Goal: Task Accomplishment & Management: Complete application form

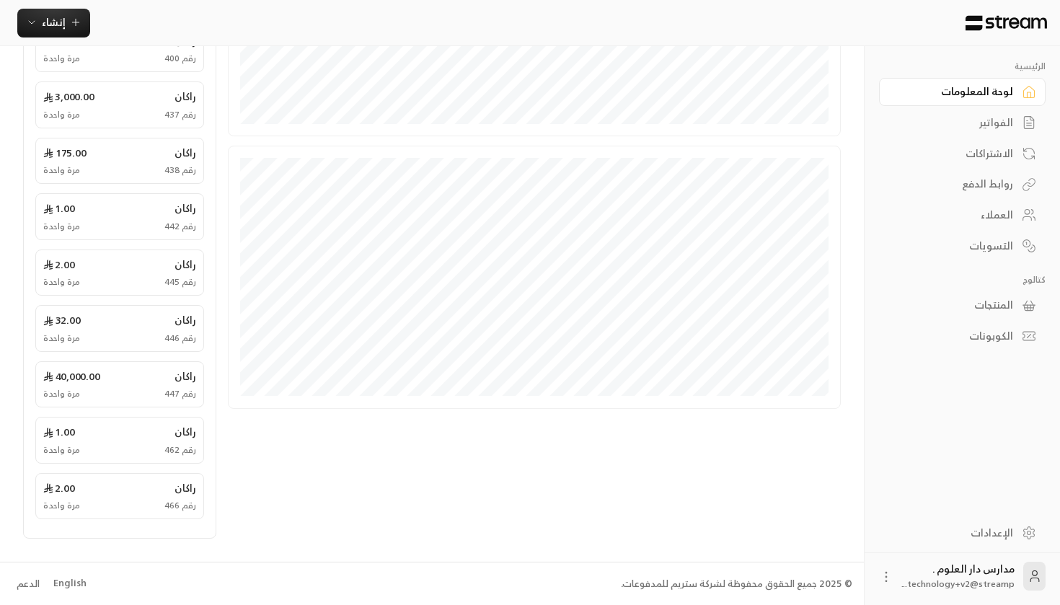
scroll to position [397, 0]
click at [75, 579] on div "English" at bounding box center [69, 584] width 33 height 14
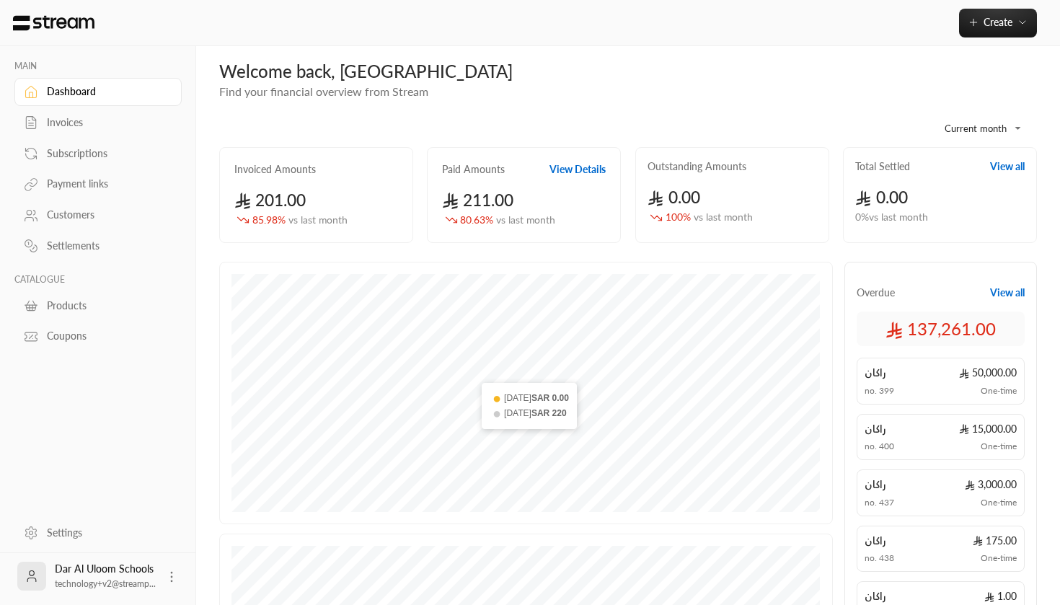
scroll to position [56, 0]
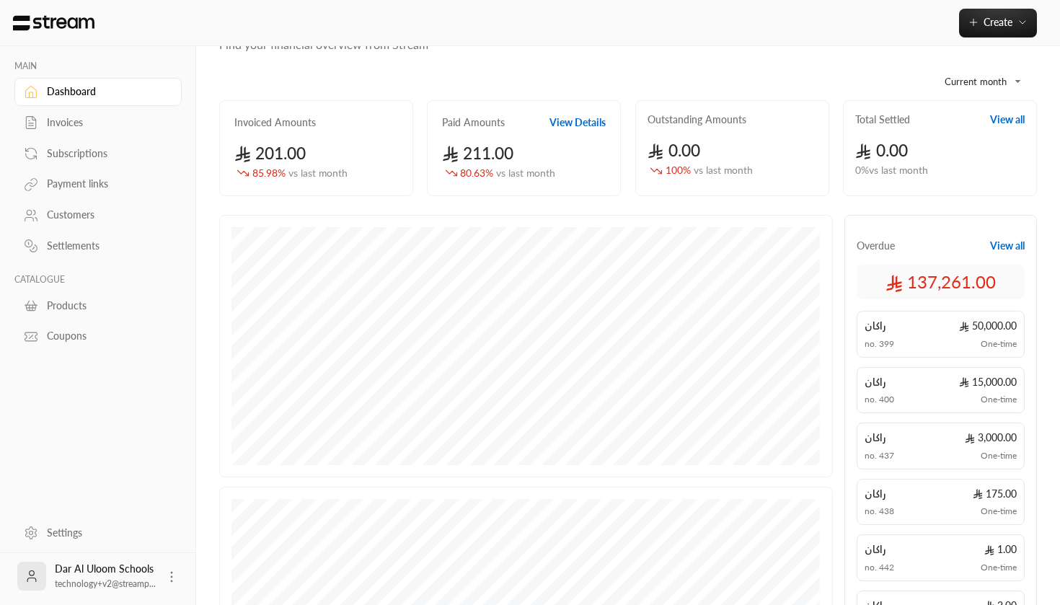
click at [107, 130] on div "Invoices" at bounding box center [105, 122] width 117 height 14
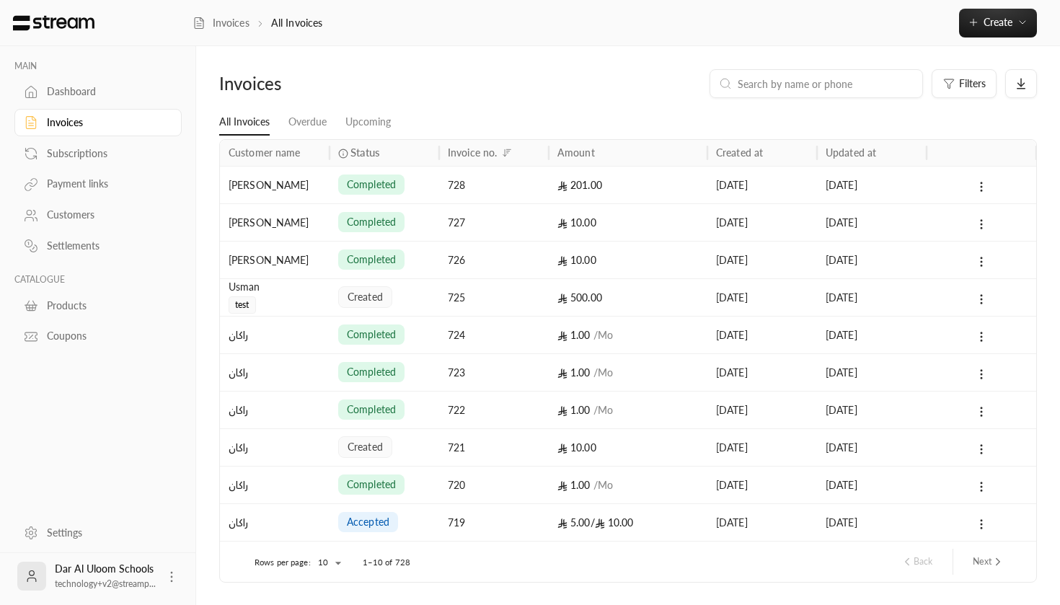
click at [102, 157] on div "Subscriptions" at bounding box center [105, 153] width 117 height 14
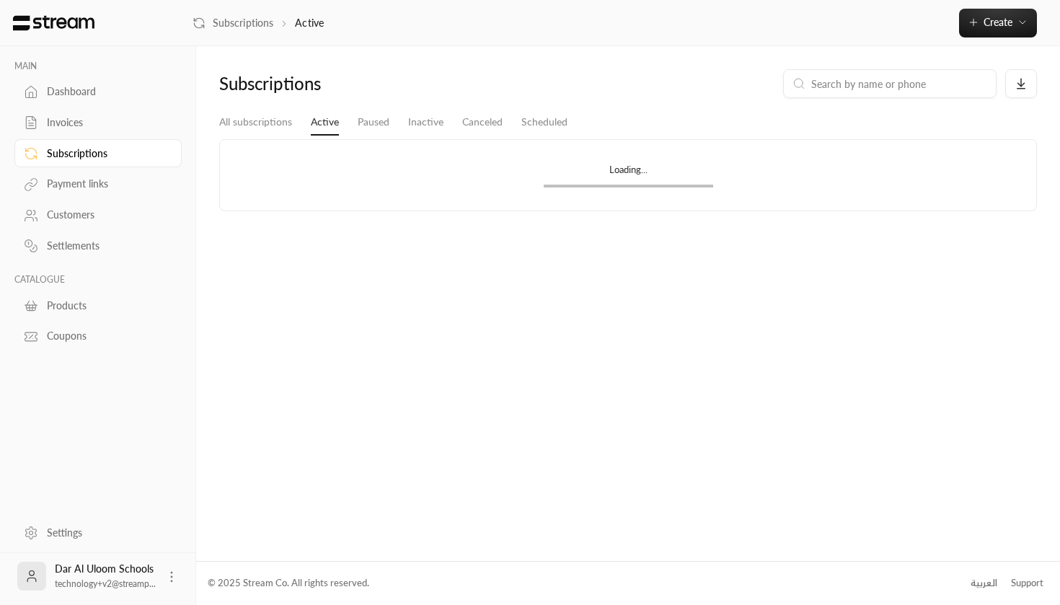
click at [100, 178] on div "Payment links" at bounding box center [105, 184] width 117 height 14
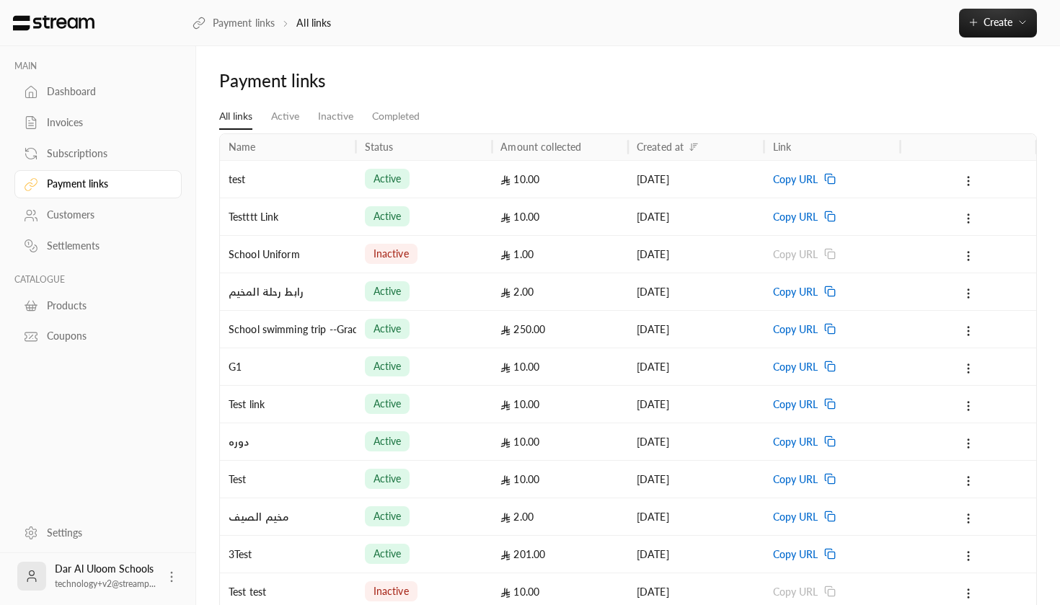
click at [87, 211] on div "Customers" at bounding box center [105, 215] width 117 height 14
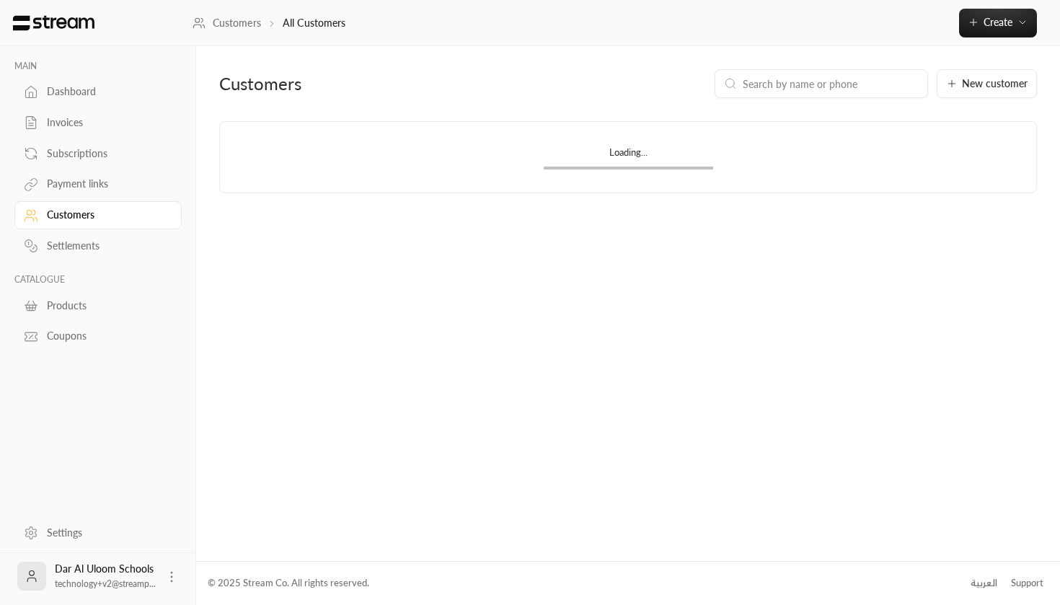
click at [82, 239] on div "Settlements" at bounding box center [105, 246] width 117 height 14
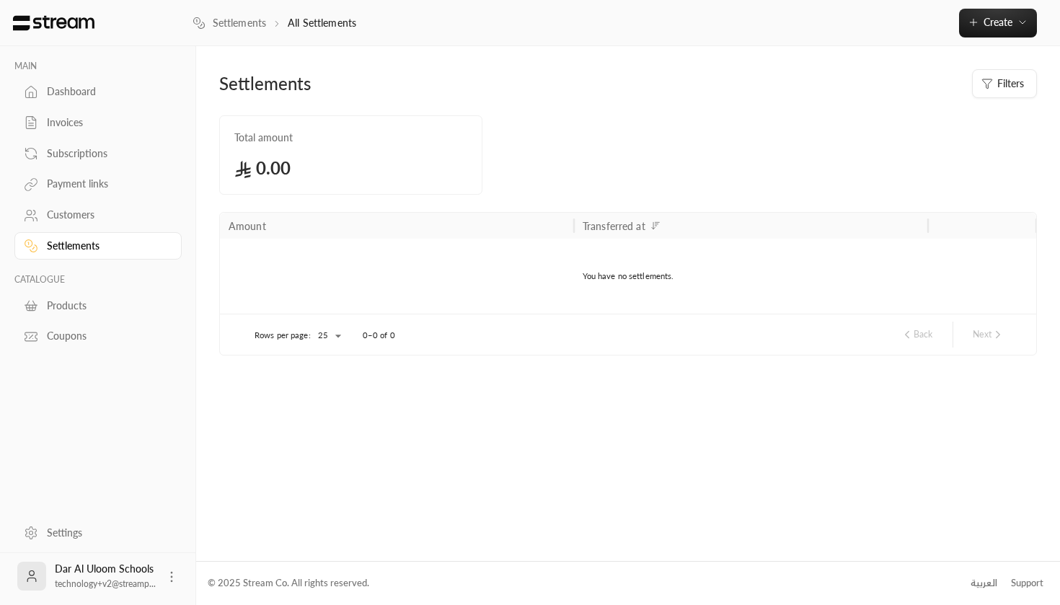
click at [71, 300] on div "Products" at bounding box center [105, 306] width 117 height 14
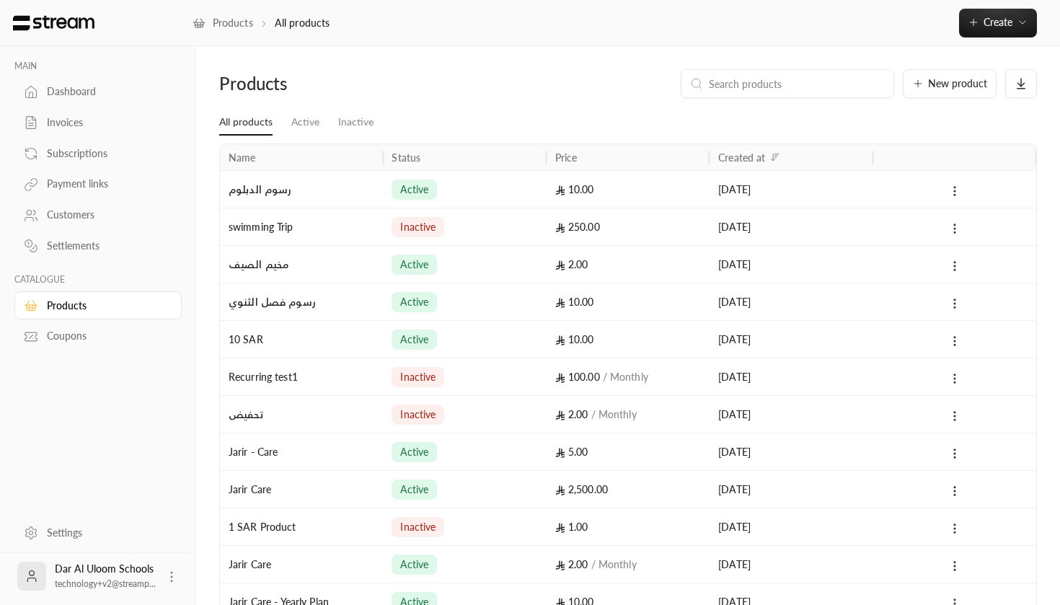
click at [69, 335] on div "Coupons" at bounding box center [105, 336] width 117 height 14
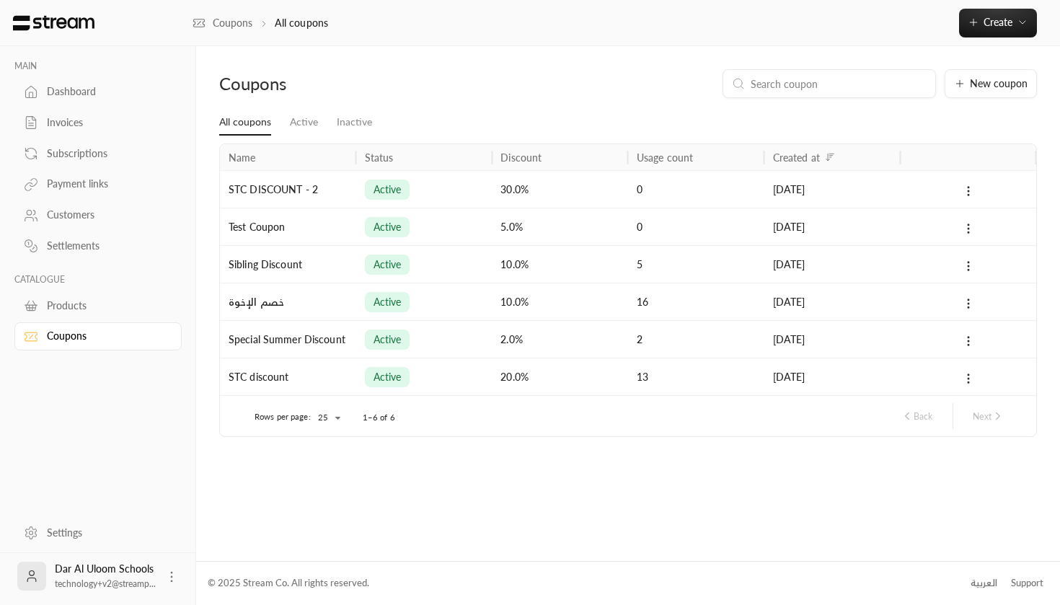
click at [87, 310] on div "Products" at bounding box center [105, 306] width 117 height 14
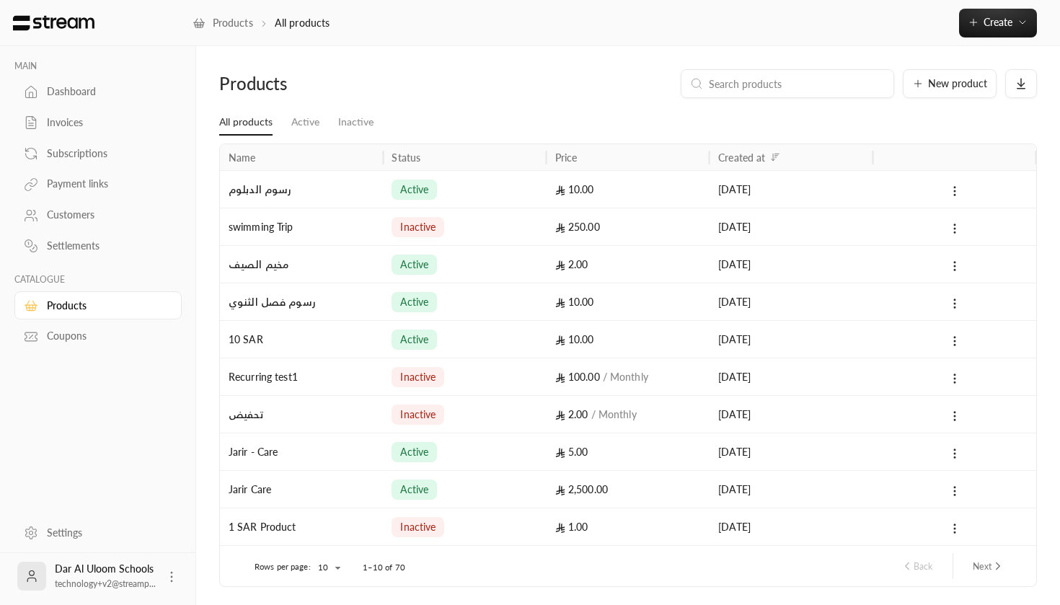
click at [91, 90] on div "Dashboard" at bounding box center [105, 91] width 117 height 14
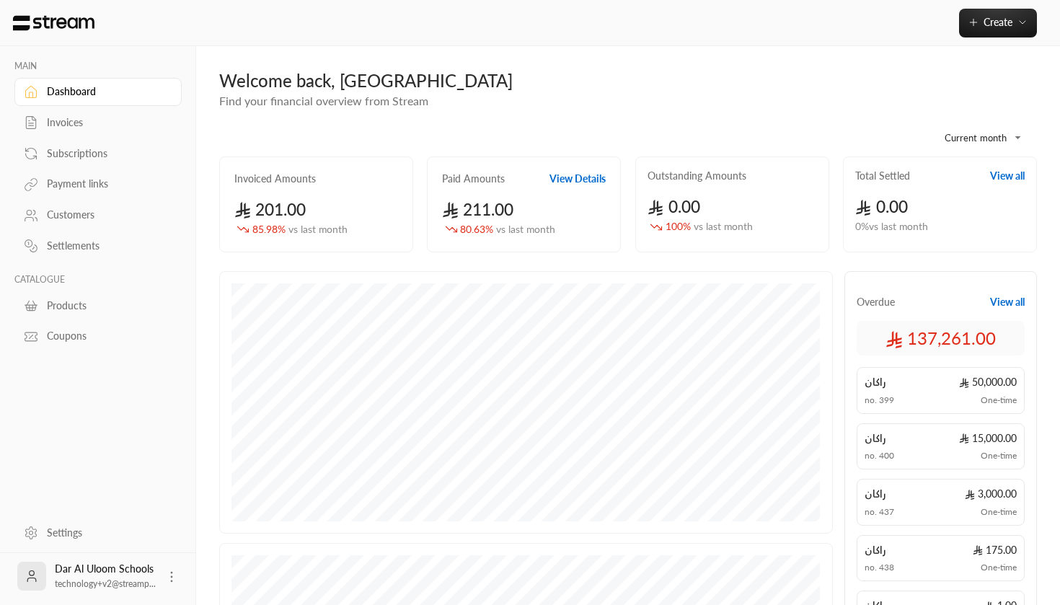
drag, startPoint x: 756, startPoint y: 19, endPoint x: 587, endPoint y: 57, distance: 173.1
click at [587, 57] on div "**********" at bounding box center [628, 502] width 864 height 913
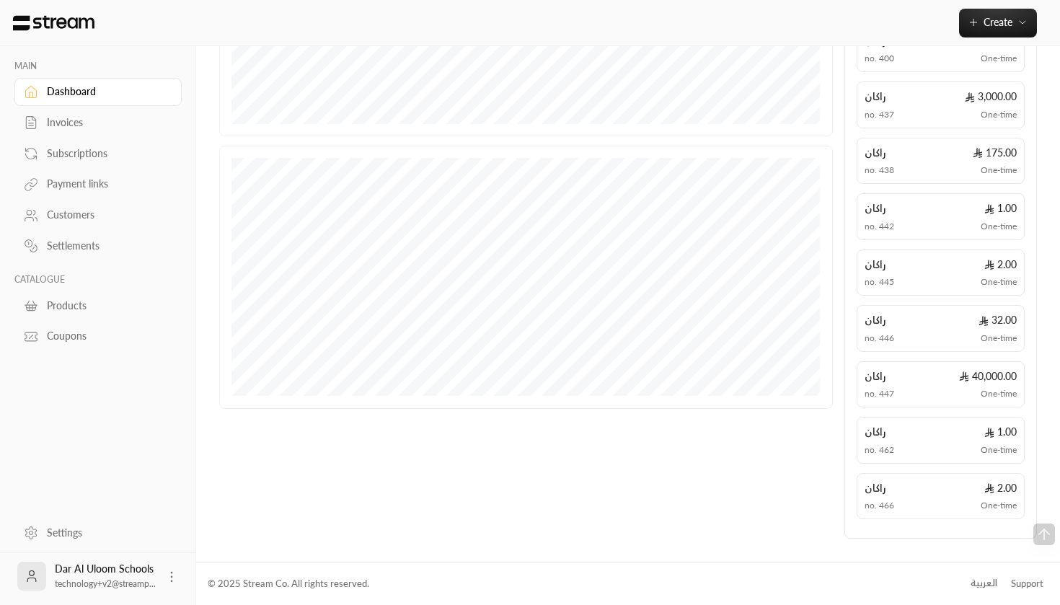
scroll to position [397, 0]
click at [979, 582] on div "العربية" at bounding box center [984, 584] width 27 height 14
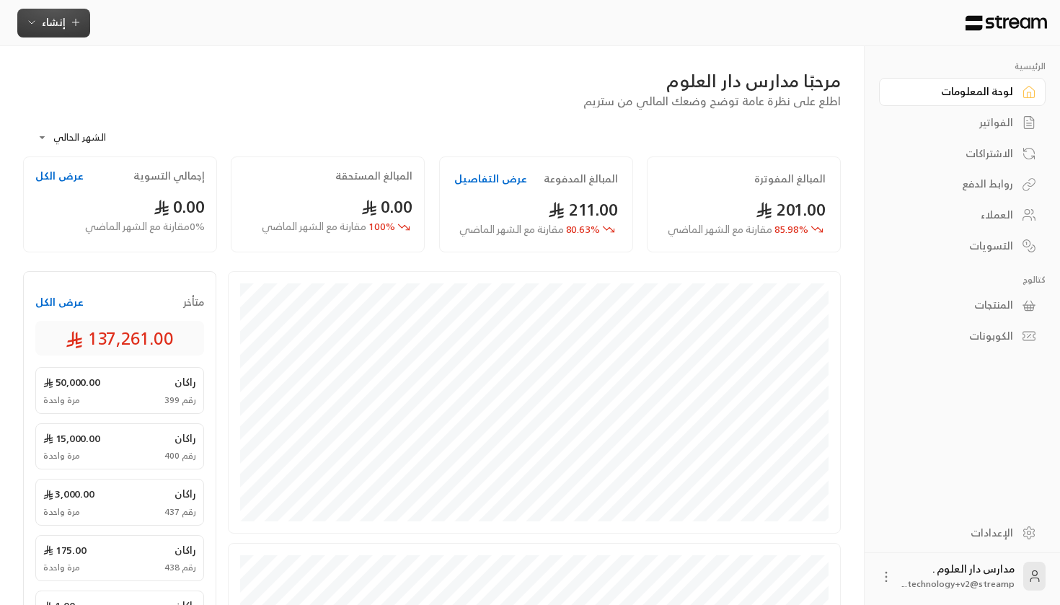
click at [30, 21] on icon "button" at bounding box center [32, 23] width 12 height 12
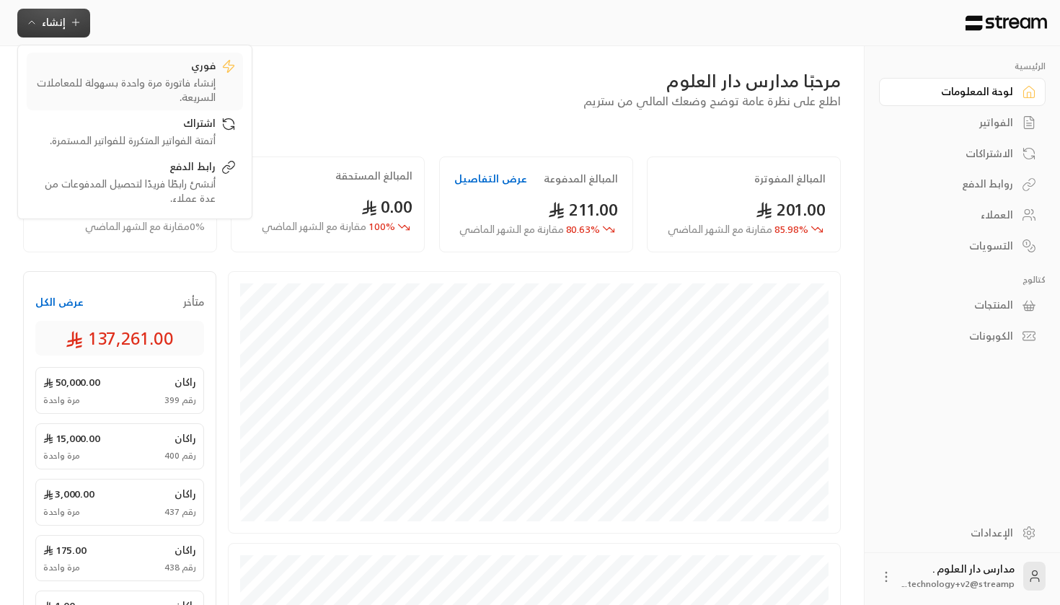
click at [196, 78] on div "إنشاء فاتورة مرة واحدة بسهولة للمعاملات السريعة." at bounding box center [125, 90] width 182 height 29
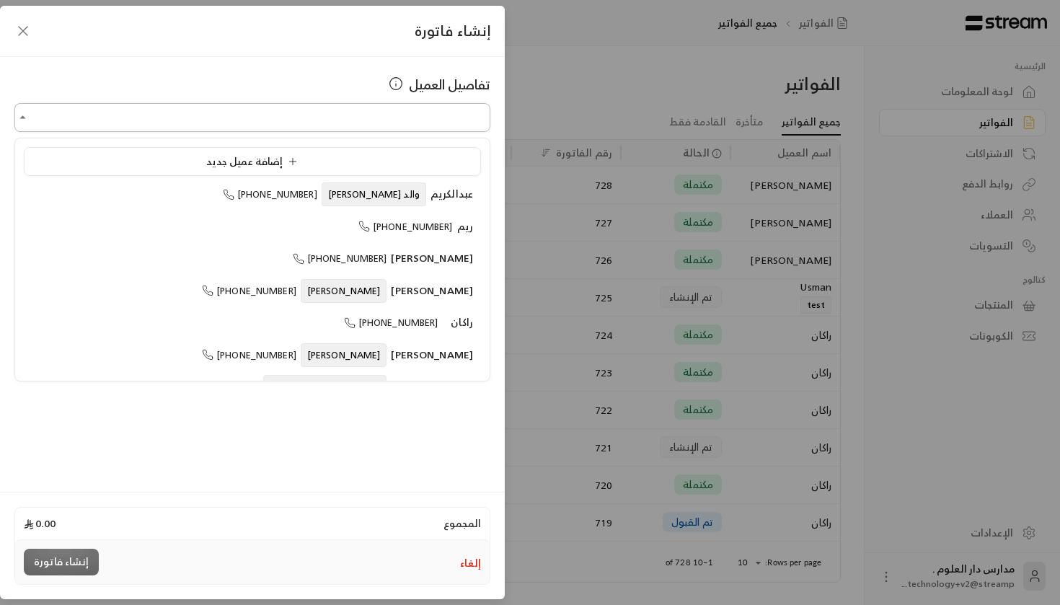
click at [373, 118] on input "اختر العميل" at bounding box center [252, 117] width 476 height 25
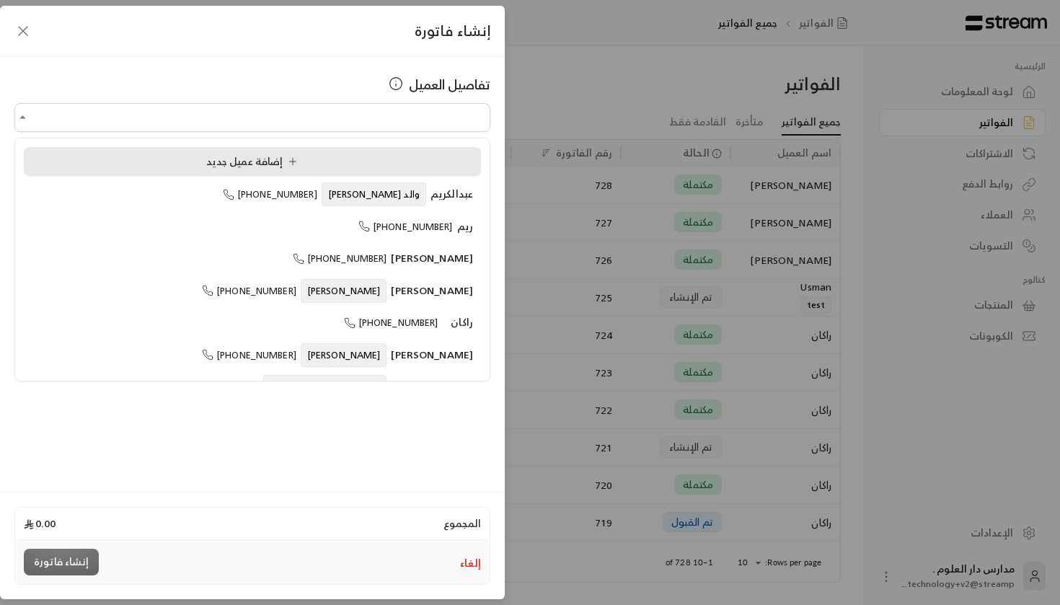
click at [338, 157] on div "إضافة عميل جديد" at bounding box center [252, 161] width 441 height 15
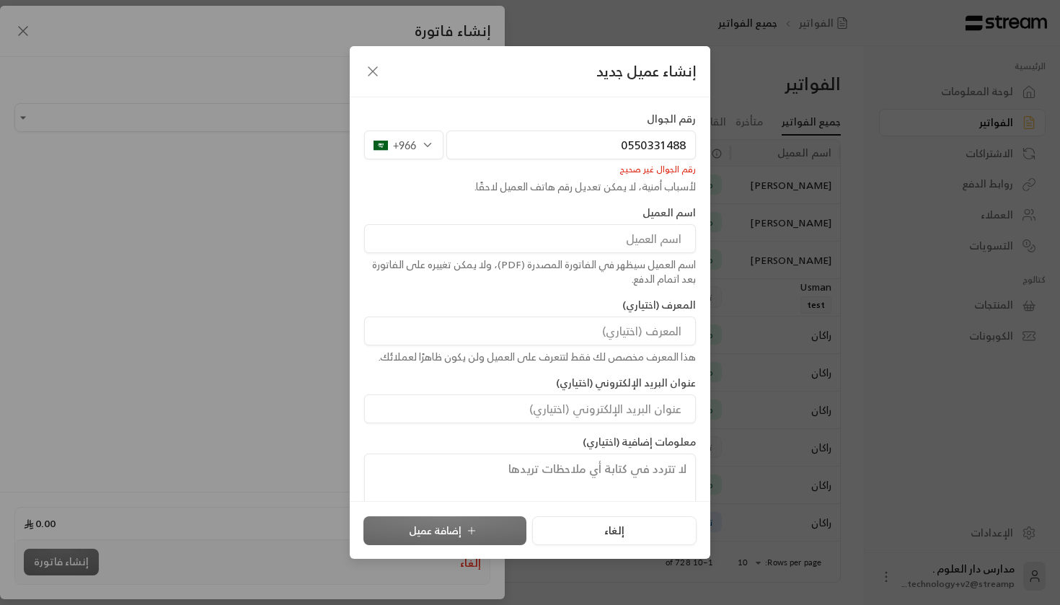
click at [615, 196] on div "رقم الجوال [PHONE_NUMBER] رقم الجوال غير صحيح لأسباب أمنية، لا يمكن تعديل رقم ه…" at bounding box center [530, 315] width 346 height 407
click at [622, 146] on input "0550331488" at bounding box center [571, 145] width 250 height 29
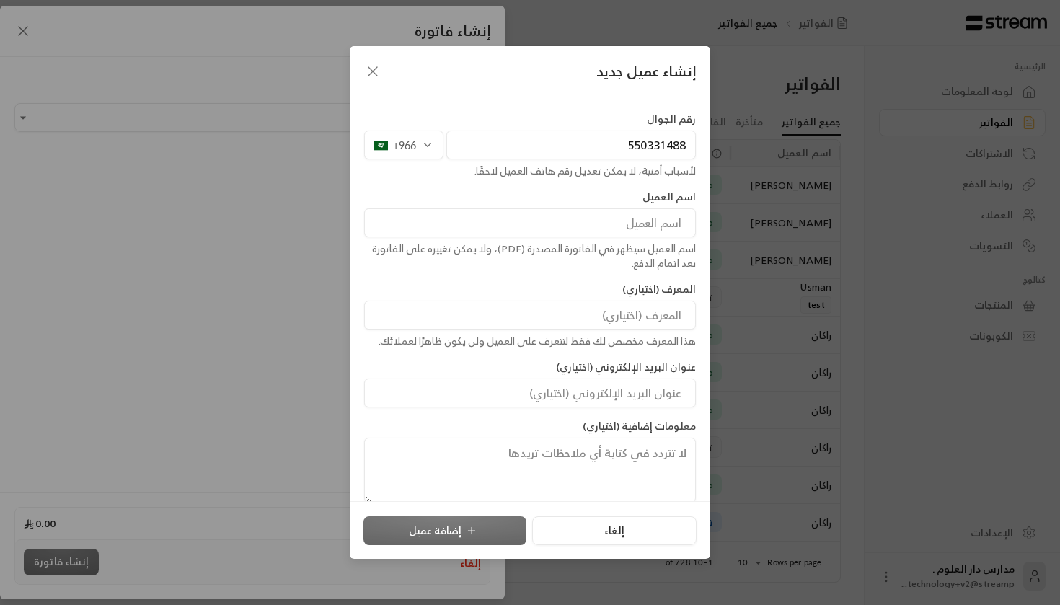
type input "550331488"
type input "[PERSON_NAME]"
click at [667, 282] on label "المعرف (اختياري)" at bounding box center [659, 289] width 74 height 14
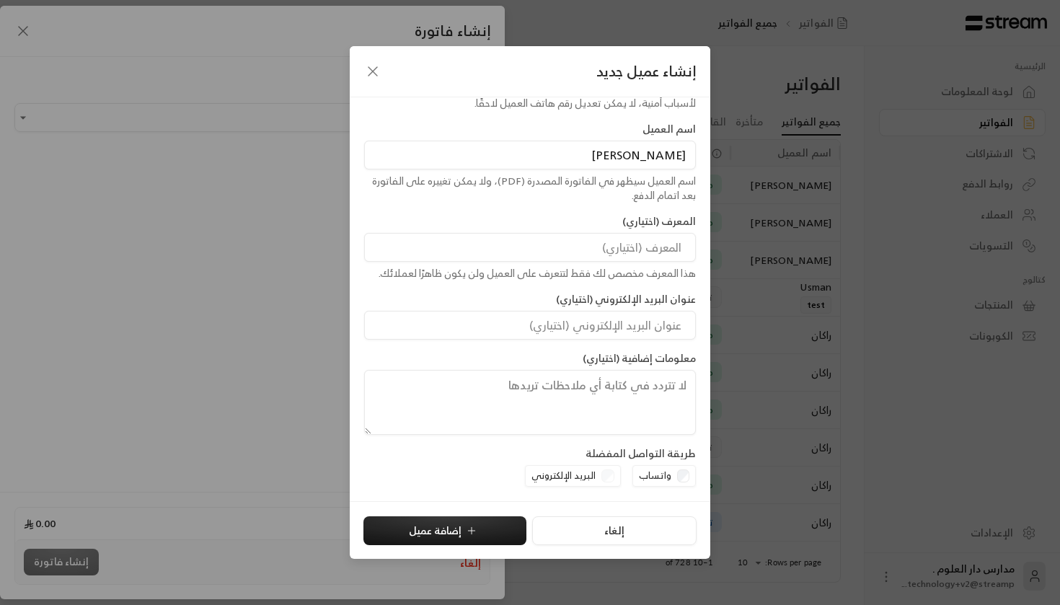
scroll to position [67, 0]
click at [466, 528] on icon "submit" at bounding box center [472, 531] width 12 height 12
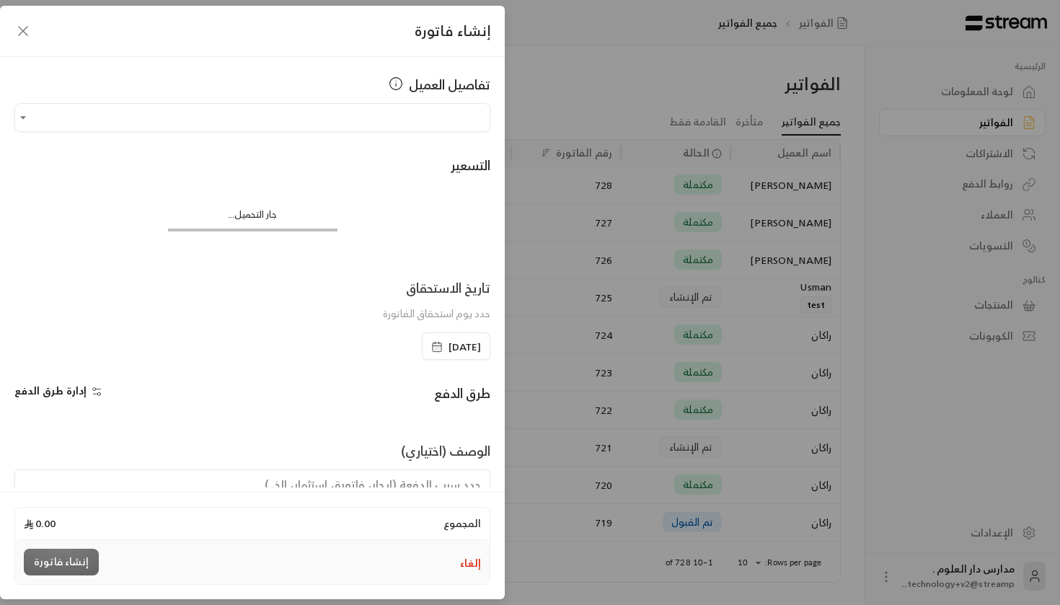
type input "**********"
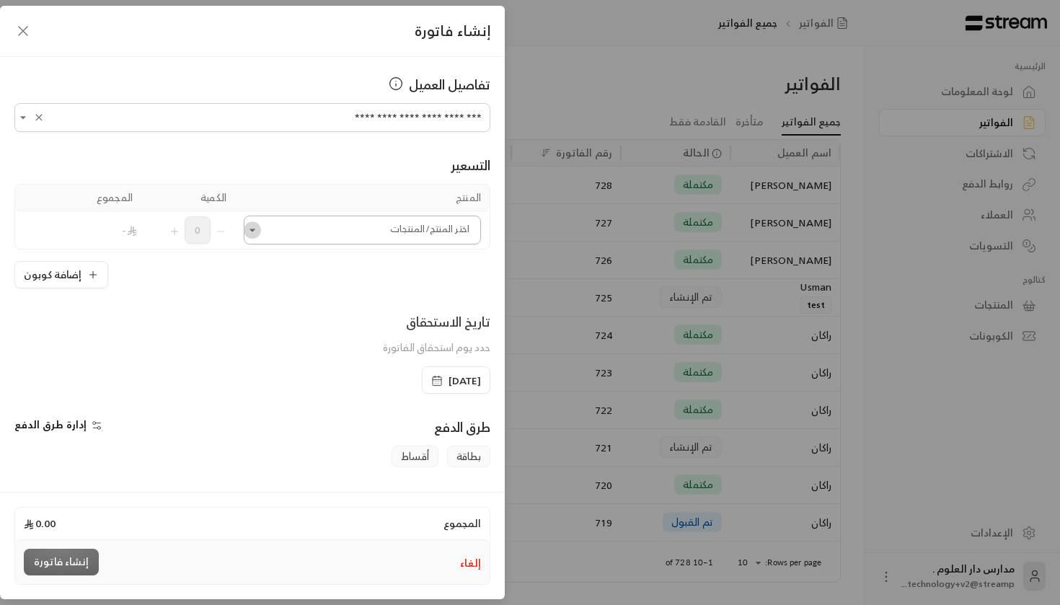
click at [254, 232] on icon "Open" at bounding box center [252, 230] width 14 height 14
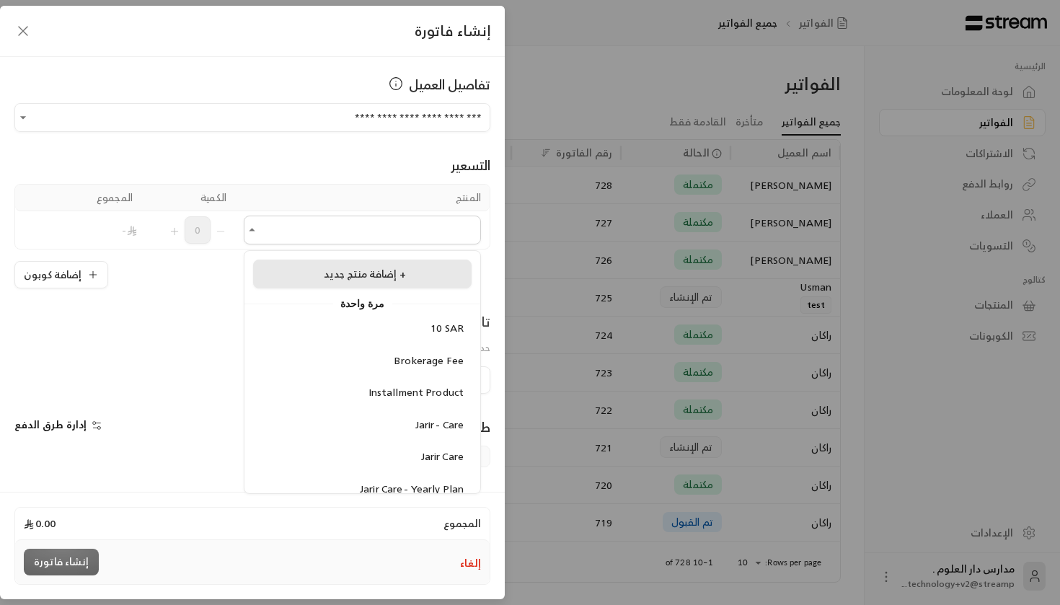
scroll to position [0, 0]
click at [401, 274] on span "إضافة منتج جديد +" at bounding box center [365, 274] width 82 height 18
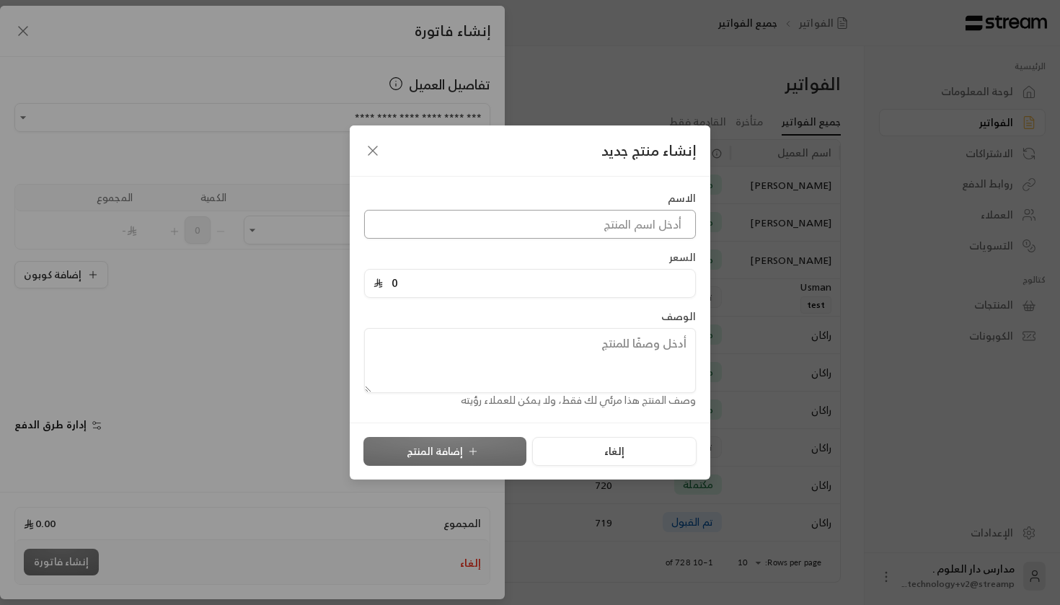
click at [515, 233] on input at bounding box center [530, 224] width 332 height 29
type input "رحلة اوروبا"
click at [589, 286] on input "0" at bounding box center [535, 283] width 304 height 27
type input "10"
click at [459, 449] on button "إضافة المنتج" at bounding box center [445, 451] width 163 height 29
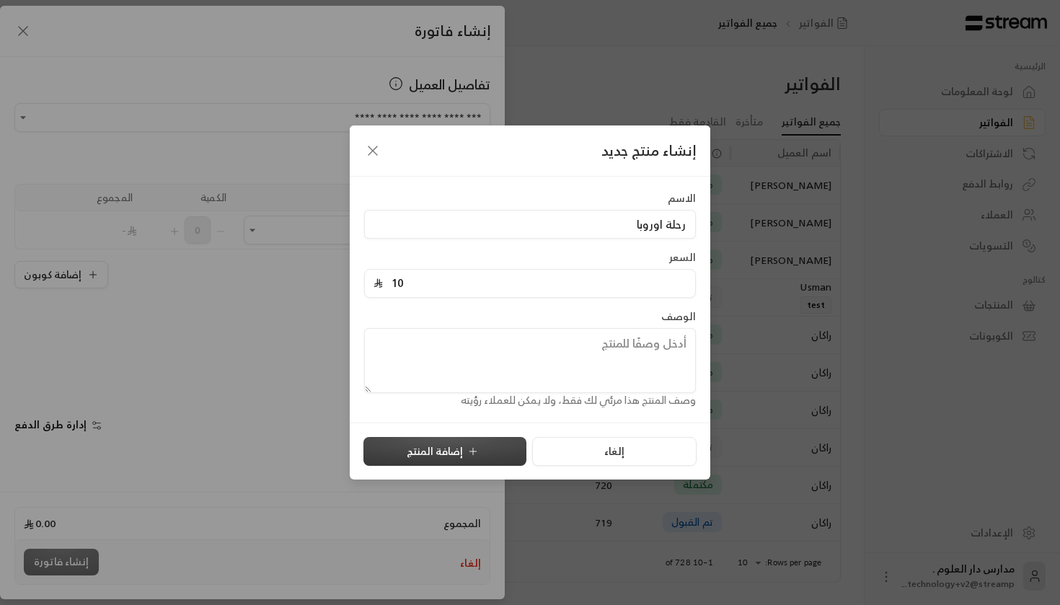
type input "0"
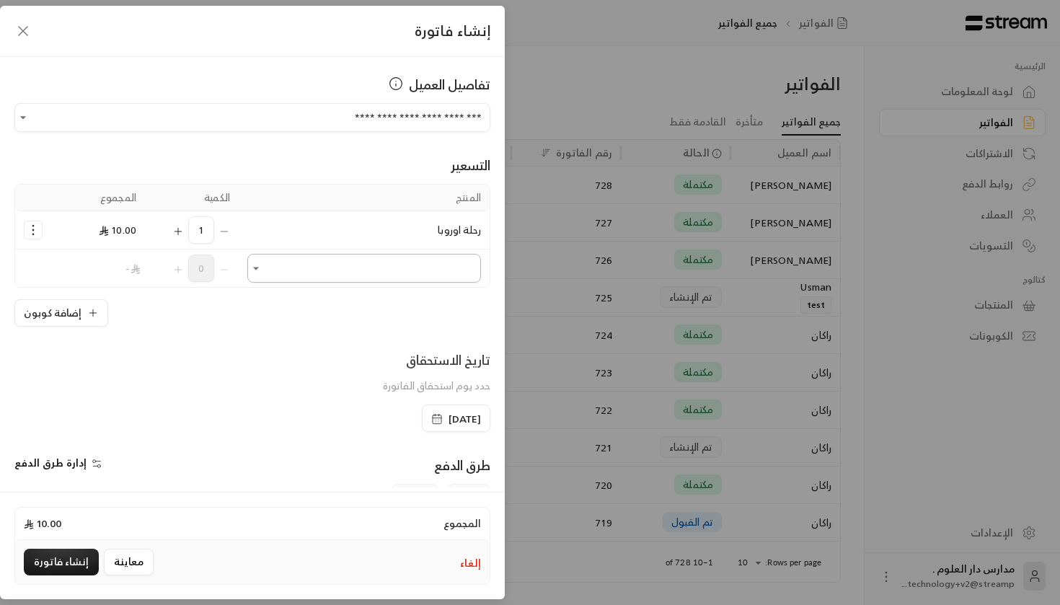
scroll to position [38, 0]
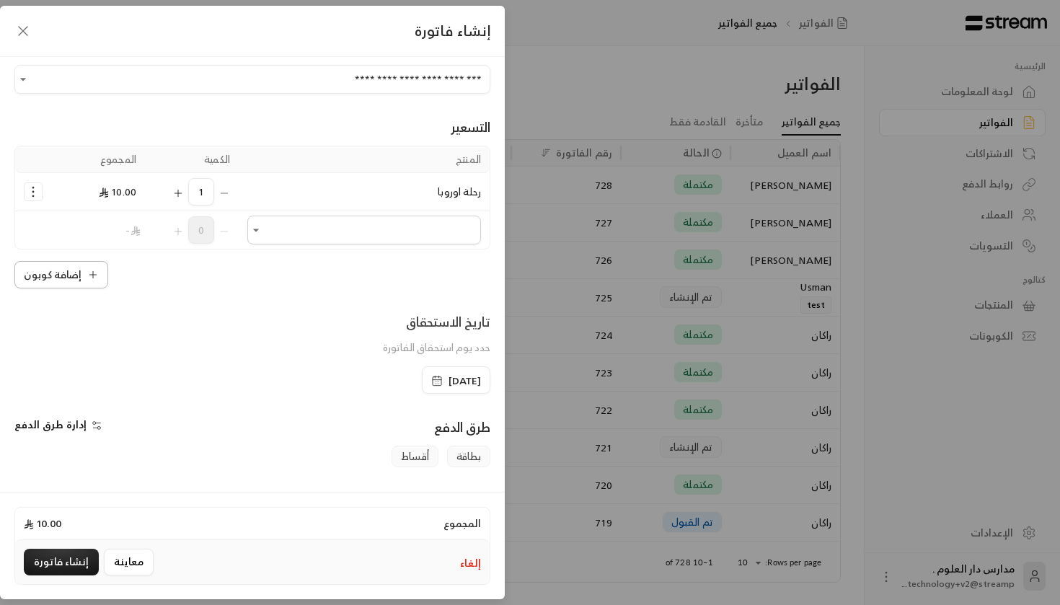
click at [93, 276] on icon "button" at bounding box center [93, 275] width 0 height 6
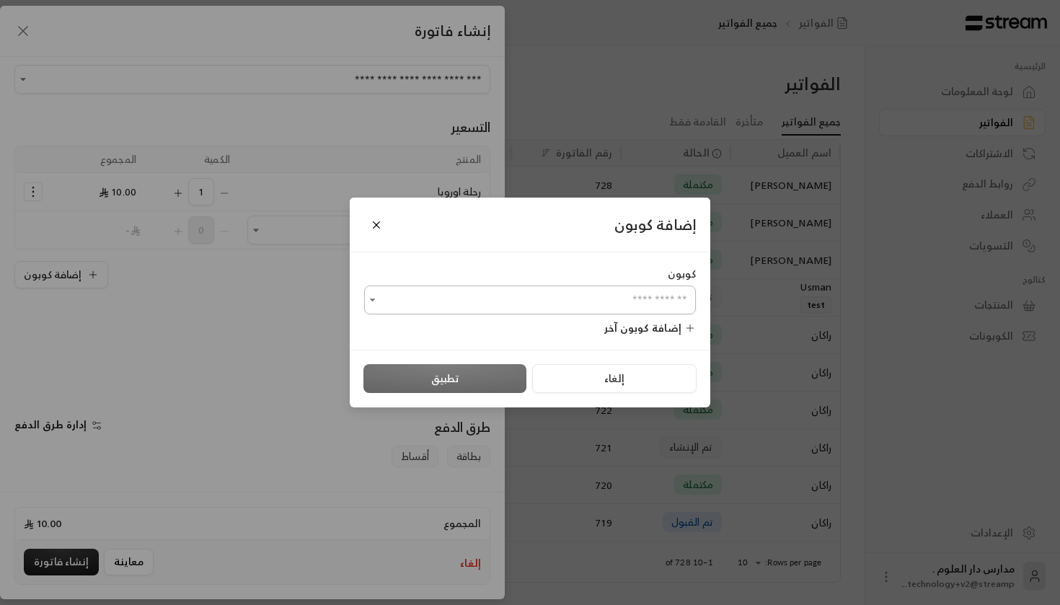
click at [483, 296] on input "اختر العميل" at bounding box center [530, 300] width 332 height 25
click at [478, 306] on input "اختر العميل" at bounding box center [530, 300] width 332 height 25
click at [377, 229] on button "Close" at bounding box center [376, 224] width 25 height 25
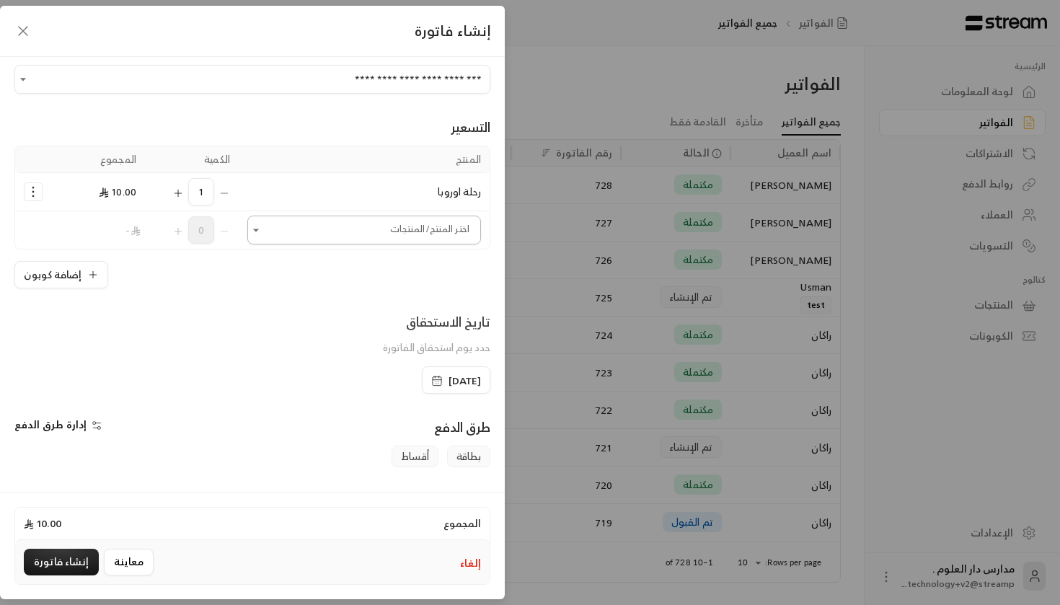
click at [309, 240] on input "اختر العميل" at bounding box center [364, 230] width 234 height 25
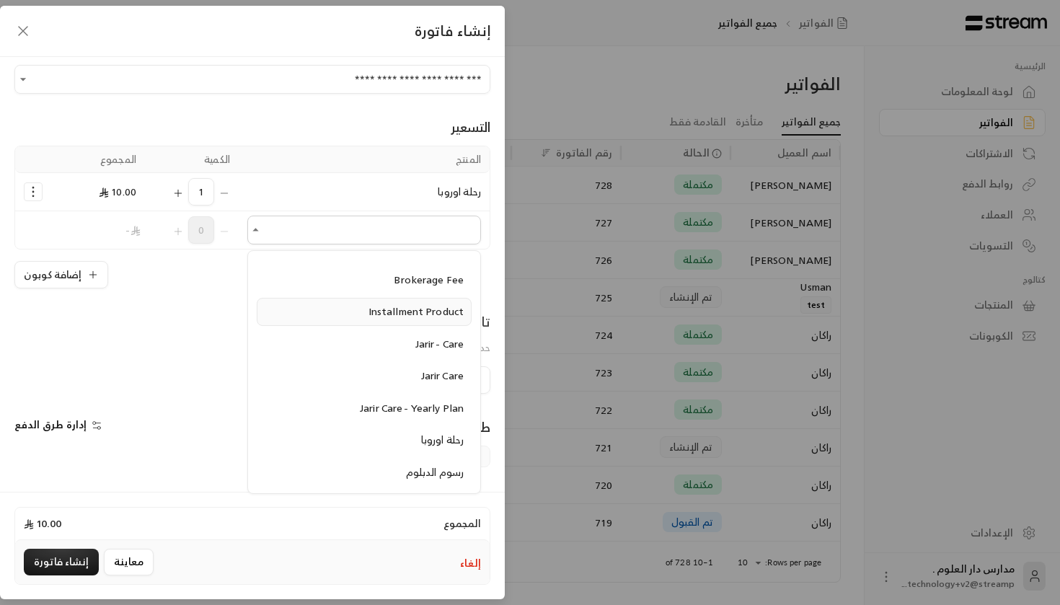
scroll to position [84, 0]
click at [410, 430] on div "رحلة اوروبا" at bounding box center [364, 436] width 199 height 15
type input "**********"
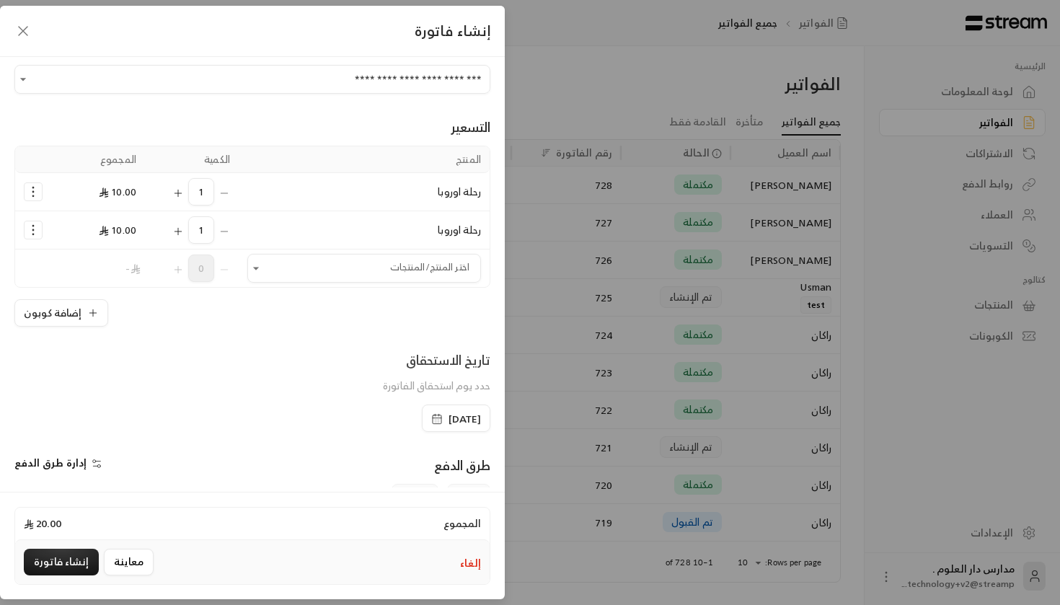
click at [226, 234] on div "1" at bounding box center [192, 229] width 76 height 27
click at [32, 227] on icon "Selected Products" at bounding box center [33, 230] width 14 height 14
click at [58, 312] on button "إضافة كوبون" at bounding box center [61, 312] width 94 height 27
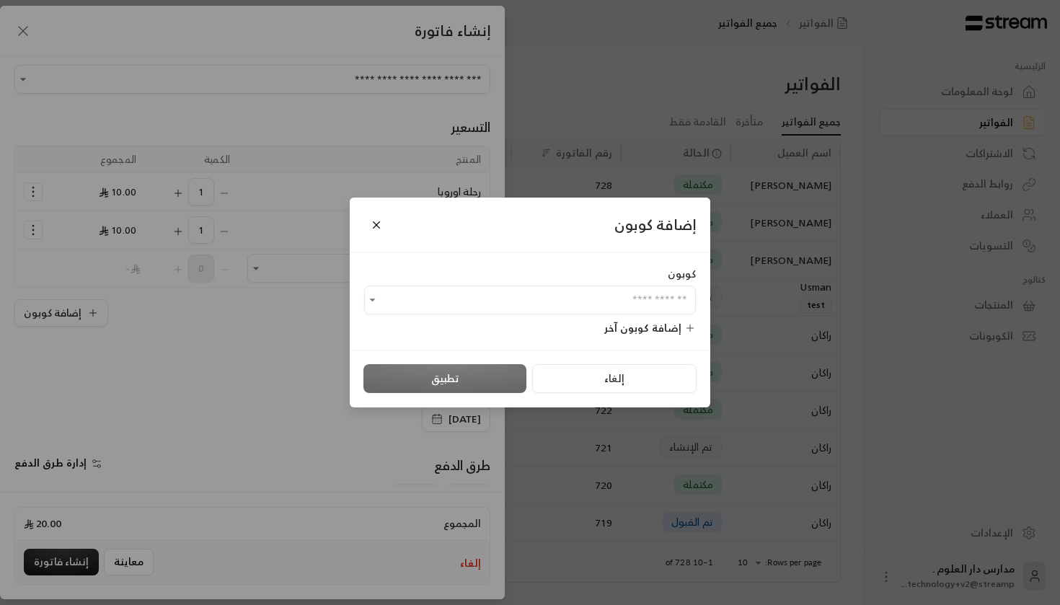
click at [171, 423] on div "إضافة كوبون كوبون ​ إضافة كوبون آخر إلغاء تطبيق" at bounding box center [530, 302] width 1060 height 605
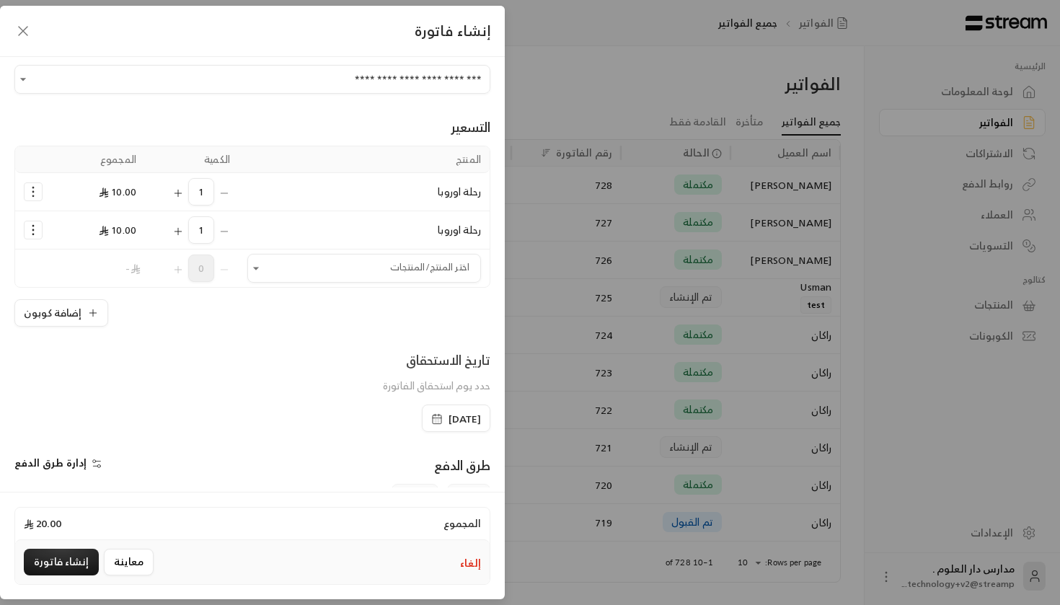
click at [37, 234] on icon "Selected Products" at bounding box center [33, 230] width 14 height 14
click at [85, 295] on span "إزالة المنتج" at bounding box center [95, 291] width 43 height 17
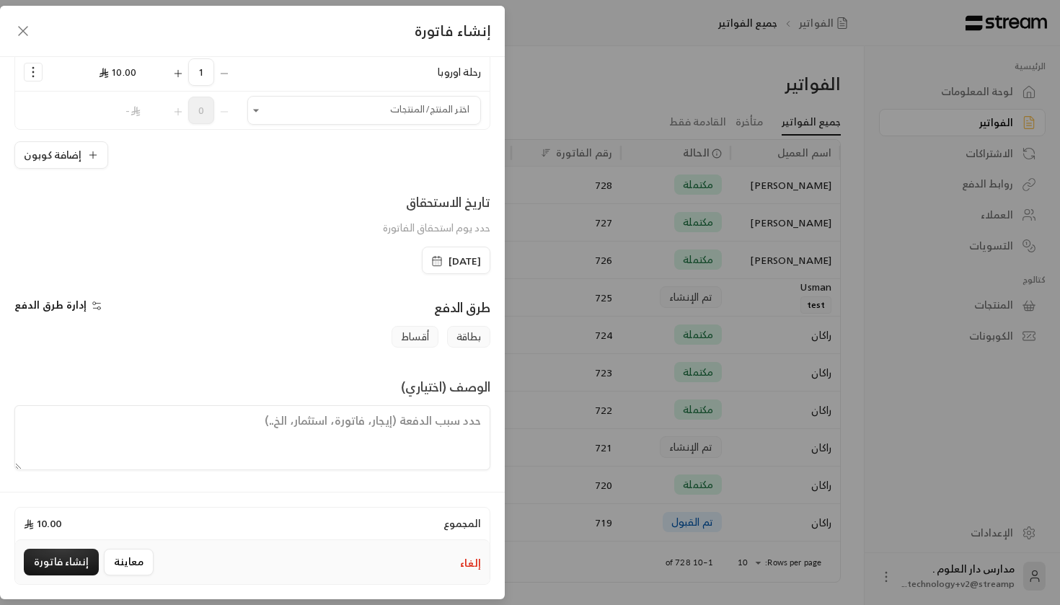
scroll to position [158, 0]
click at [410, 342] on span "أقساط" at bounding box center [415, 337] width 47 height 22
click at [475, 331] on span "بطاقة" at bounding box center [468, 337] width 43 height 22
click at [94, 304] on icon "button" at bounding box center [97, 306] width 12 height 12
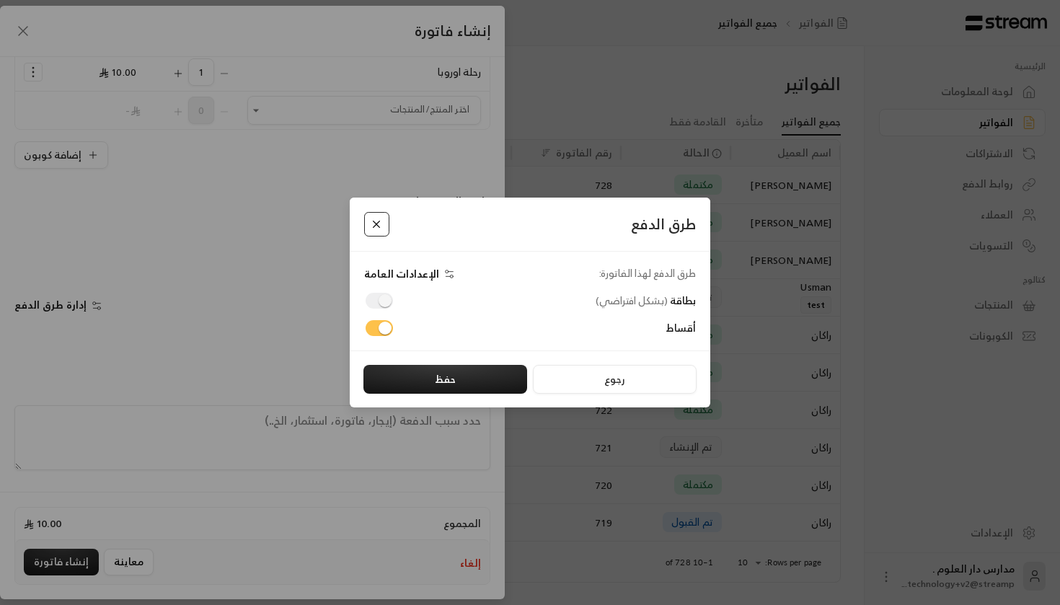
click at [374, 226] on button "Close" at bounding box center [376, 224] width 25 height 25
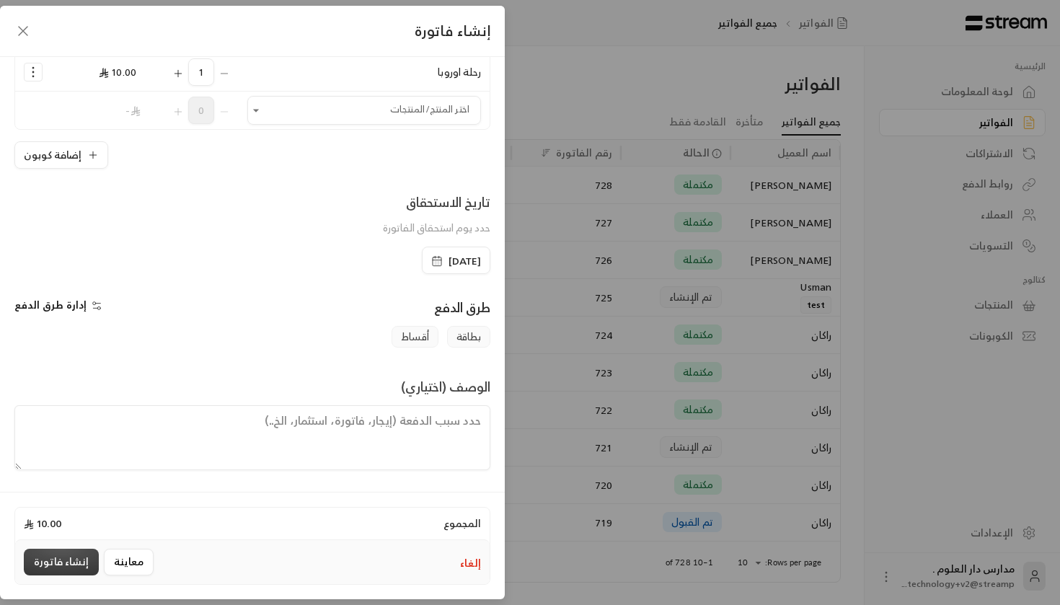
click at [62, 560] on button "إنشاء فاتورة" at bounding box center [61, 562] width 75 height 27
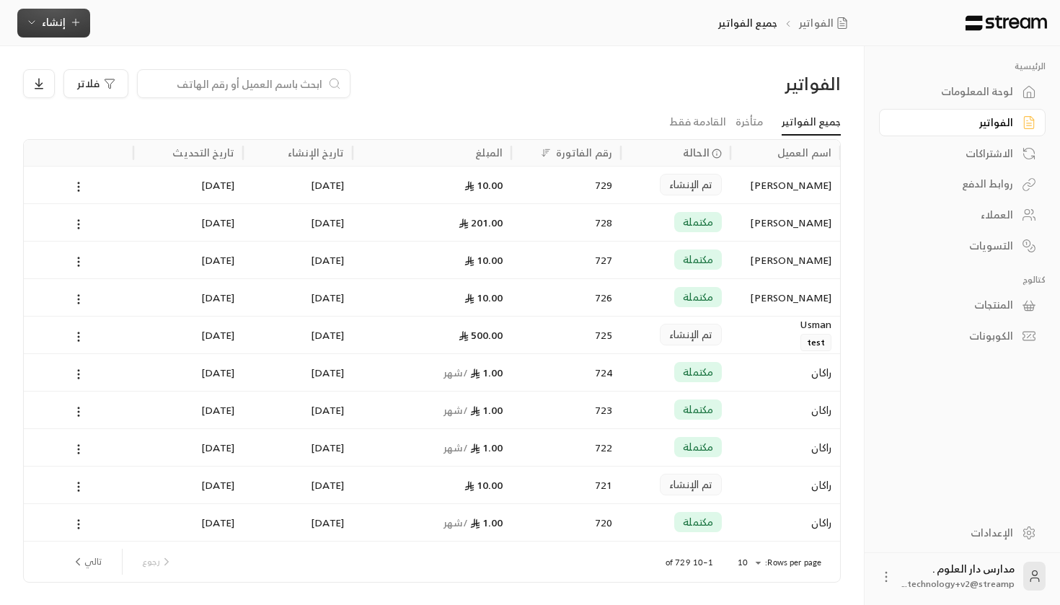
click at [38, 25] on span "إنشاء" at bounding box center [54, 22] width 56 height 18
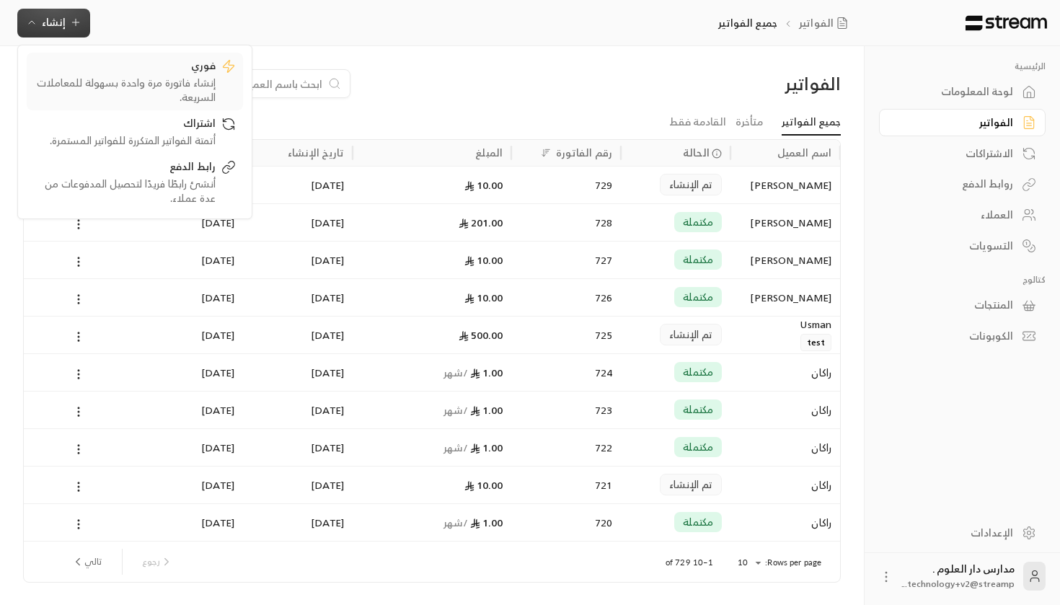
click at [118, 69] on div "فوري" at bounding box center [125, 66] width 182 height 17
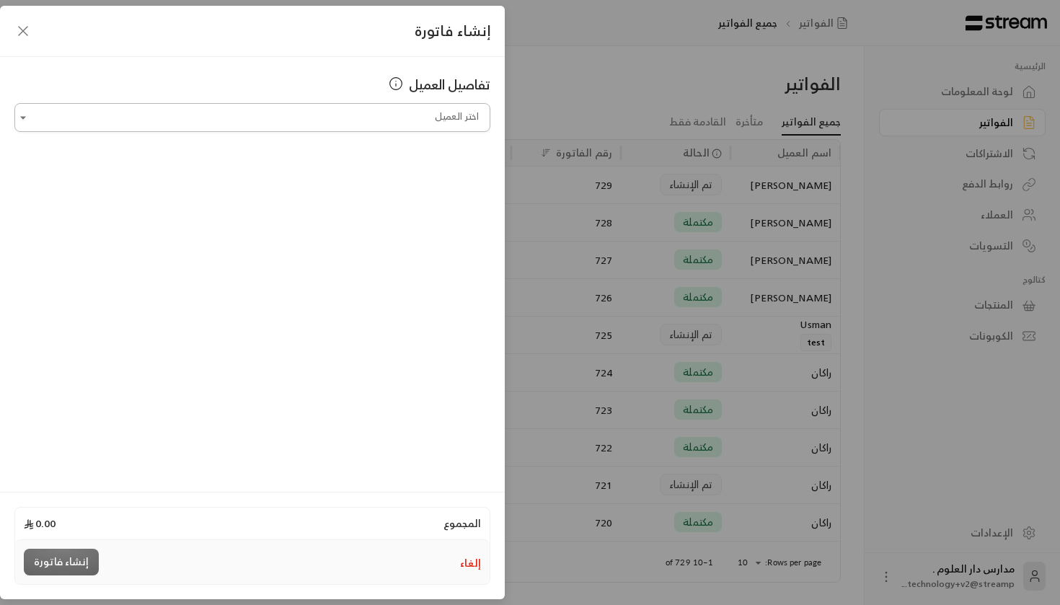
click at [247, 118] on input "اختر العميل" at bounding box center [252, 117] width 476 height 25
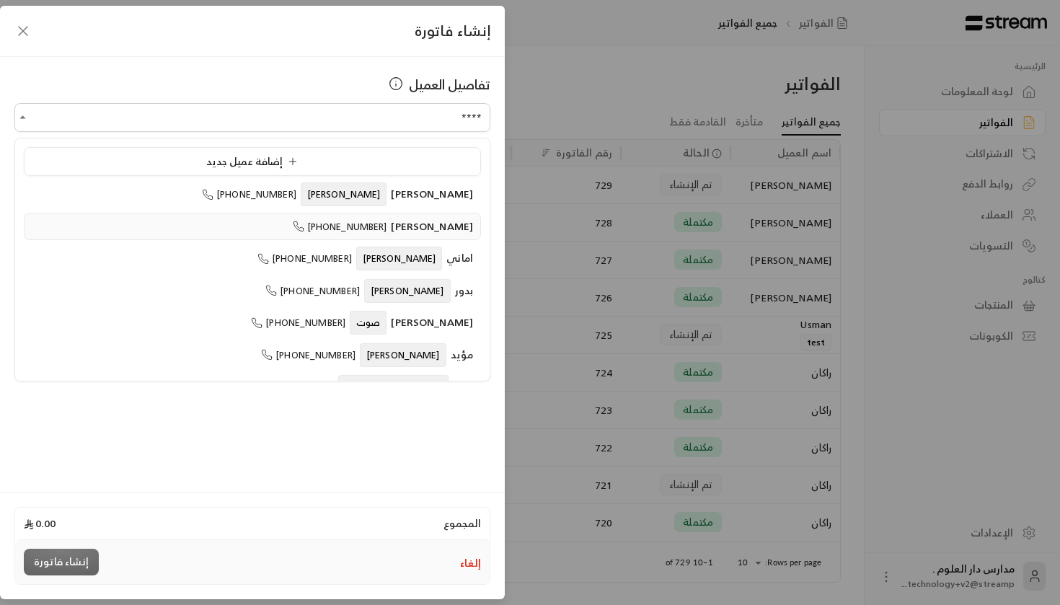
click at [432, 232] on span "[PERSON_NAME]" at bounding box center [432, 226] width 82 height 18
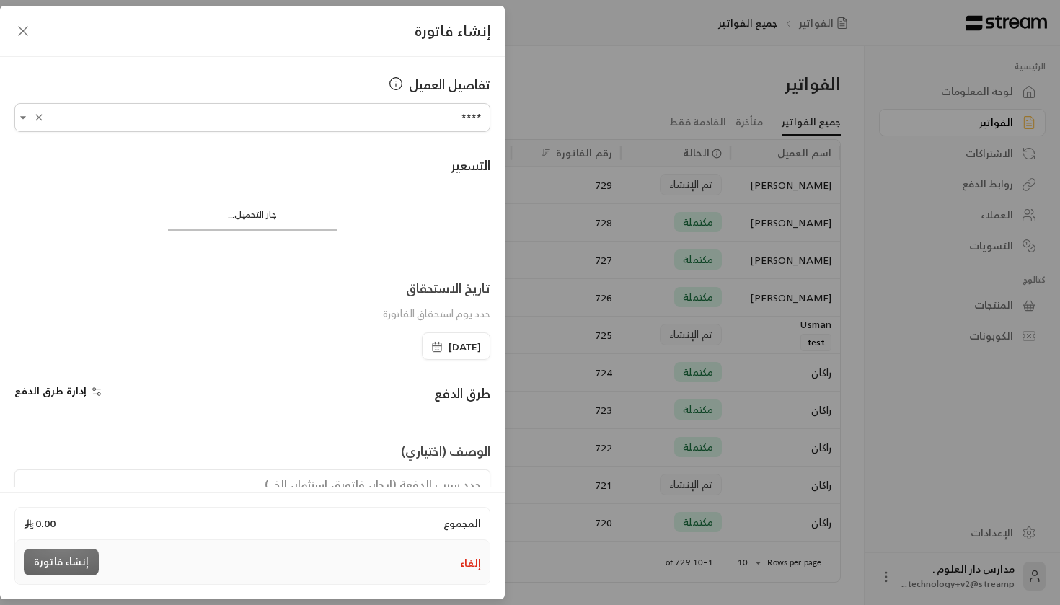
type input "**********"
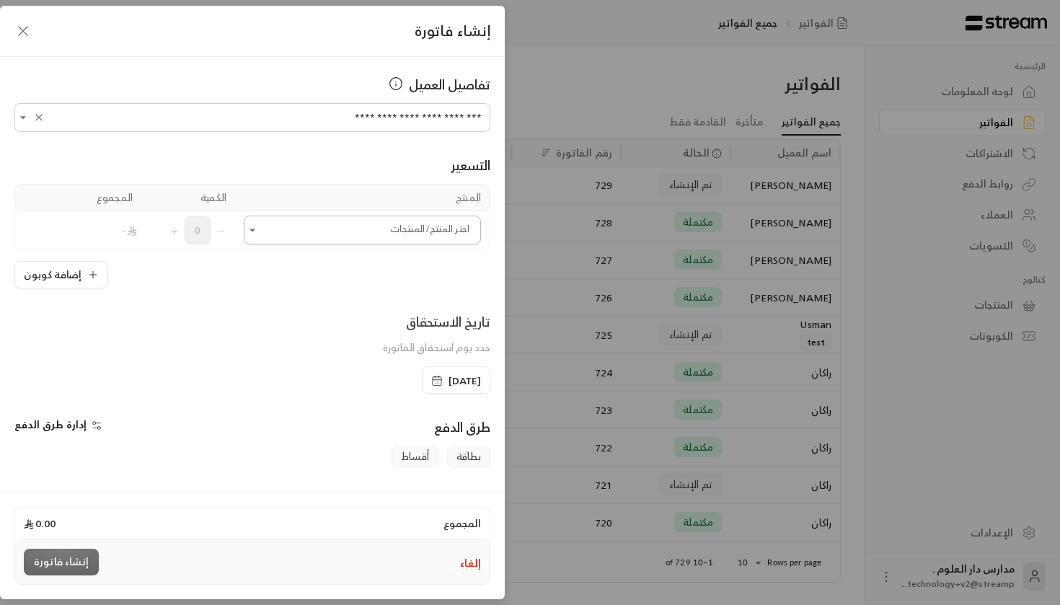
click at [408, 237] on input "اختر العميل" at bounding box center [362, 230] width 237 height 25
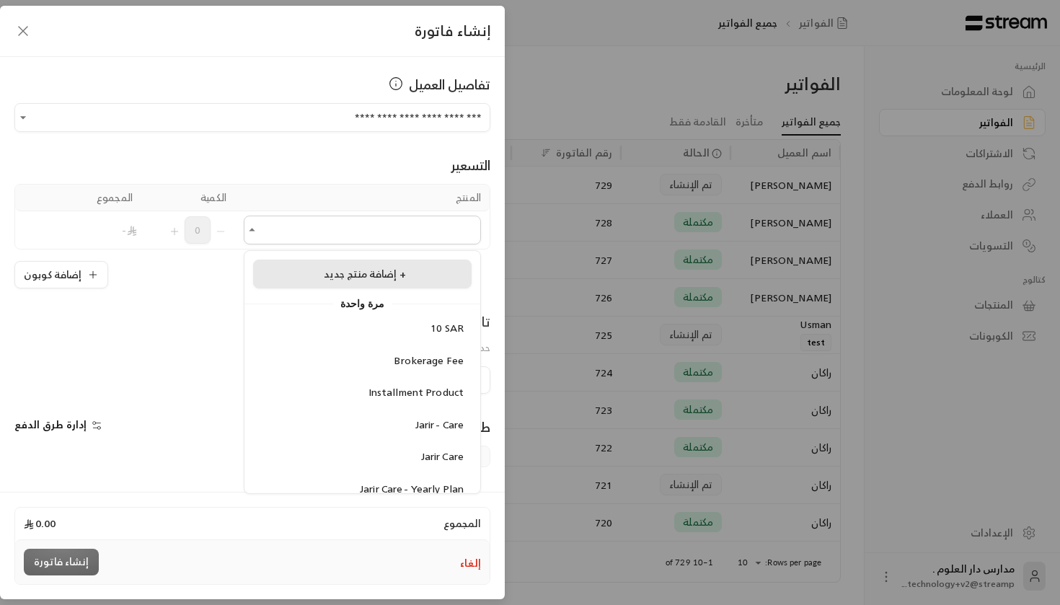
click at [369, 280] on span "إضافة منتج جديد +" at bounding box center [365, 274] width 82 height 18
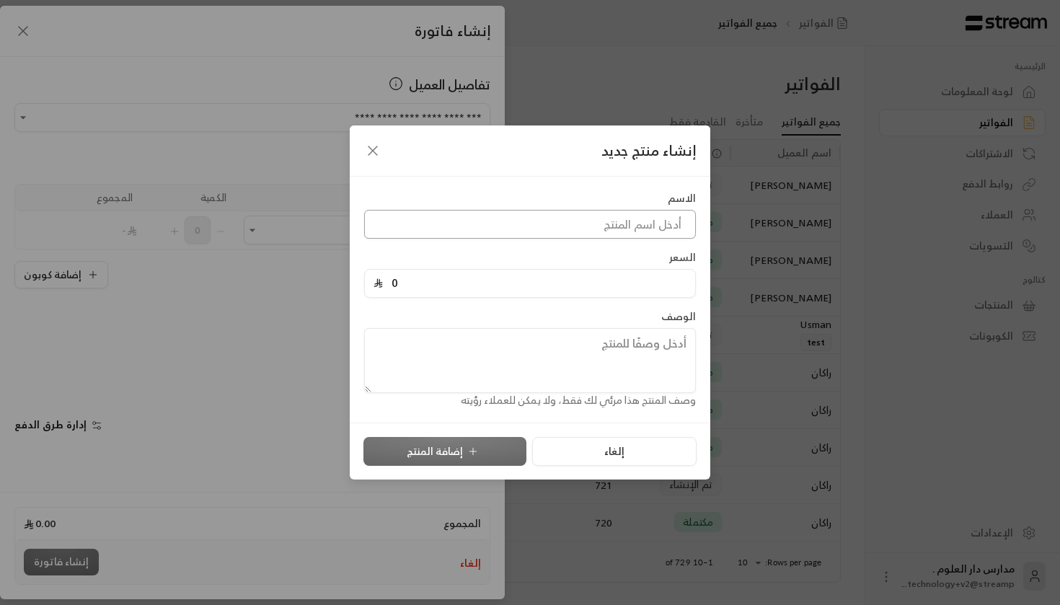
click at [579, 221] on input at bounding box center [530, 224] width 332 height 29
type input "رحلة اوروبا - 2"
click at [656, 276] on input "0" at bounding box center [535, 283] width 304 height 27
type input "1"
click at [537, 361] on textarea at bounding box center [530, 360] width 332 height 65
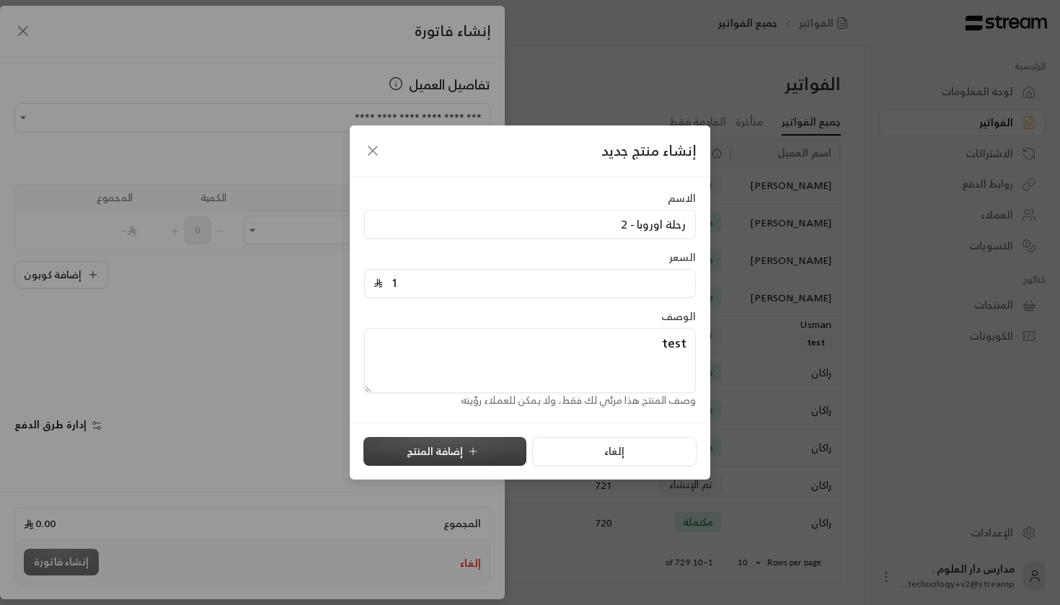
type textarea "test"
click at [436, 462] on button "إضافة المنتج" at bounding box center [445, 451] width 163 height 29
type input "0"
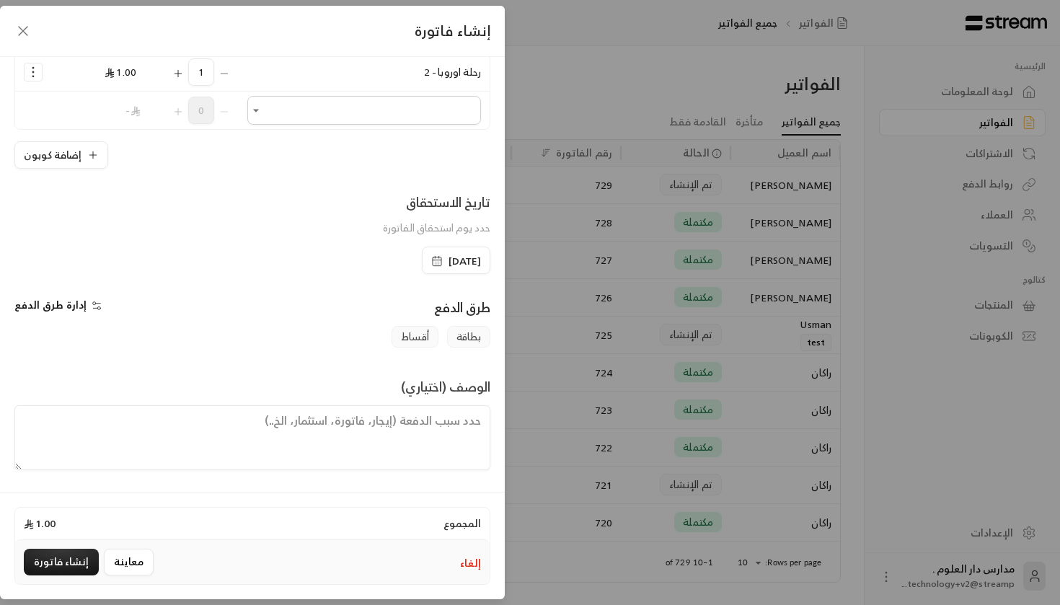
scroll to position [158, 0]
click at [62, 559] on button "إنشاء فاتورة" at bounding box center [61, 562] width 75 height 27
